Goal: Task Accomplishment & Management: Manage account settings

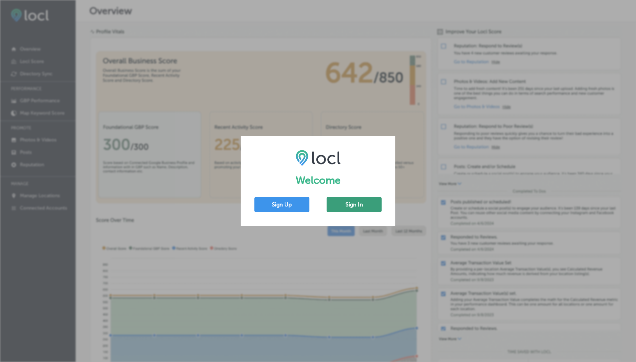
click at [344, 207] on button "Sign In" at bounding box center [354, 204] width 55 height 15
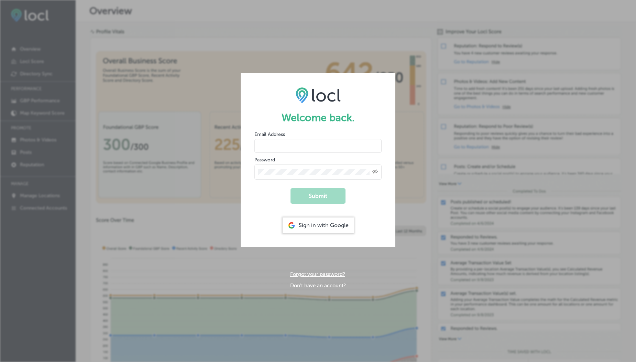
click at [277, 145] on input "email" at bounding box center [317, 146] width 127 height 14
click at [310, 147] on input "[EMAIL_ADDRESS][DOMAIN_NAME]" at bounding box center [317, 146] width 127 height 14
click at [310, 196] on button "Submit" at bounding box center [317, 195] width 55 height 15
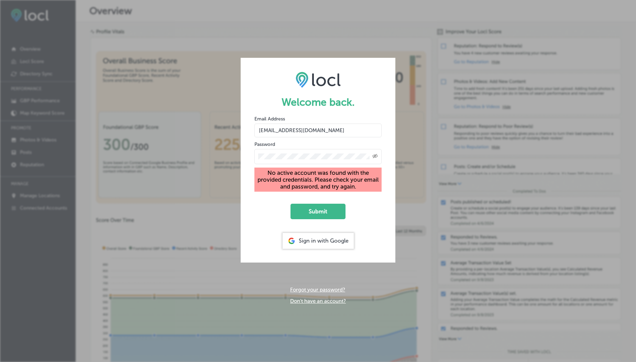
click at [299, 130] on input "[EMAIL_ADDRESS][DOMAIN_NAME]" at bounding box center [317, 130] width 127 height 14
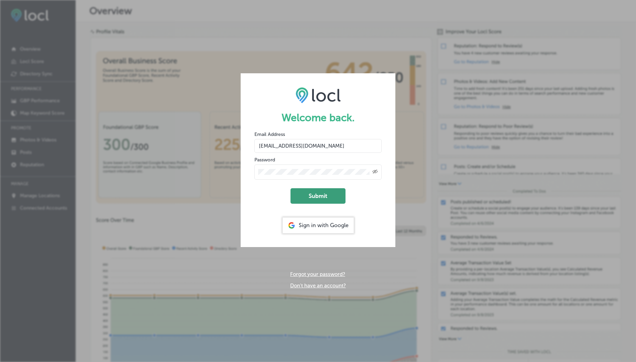
type input "[EMAIL_ADDRESS][DOMAIN_NAME]"
click at [317, 194] on button "Submit" at bounding box center [317, 195] width 55 height 15
